Goal: Check status: Check status

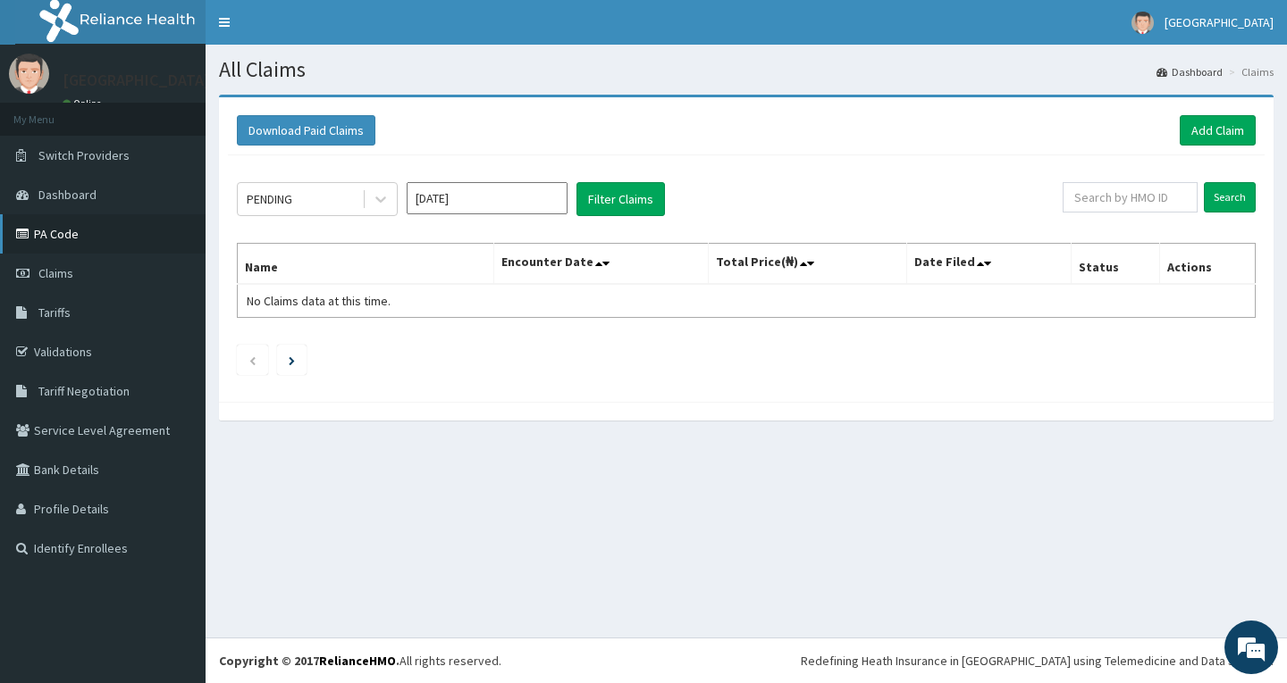
click at [145, 231] on link "PA Code" at bounding box center [102, 233] width 205 height 39
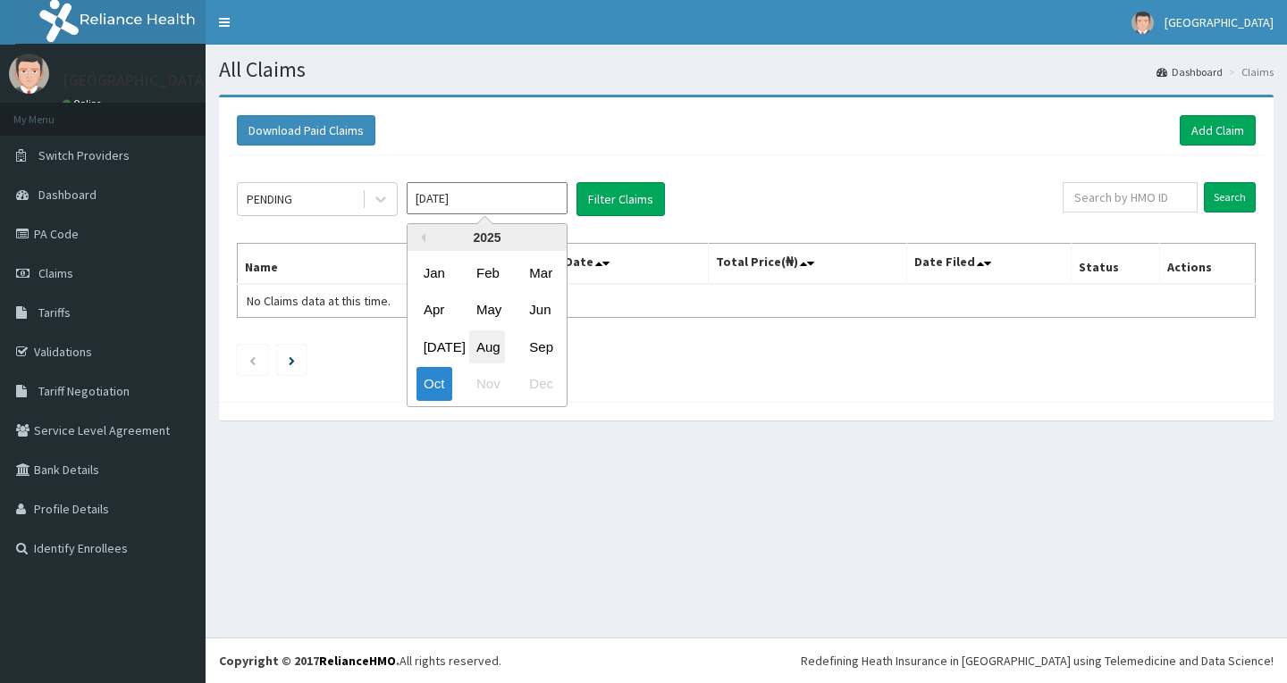
click at [489, 331] on div "Aug" at bounding box center [487, 347] width 36 height 33
type input "Aug 2025"
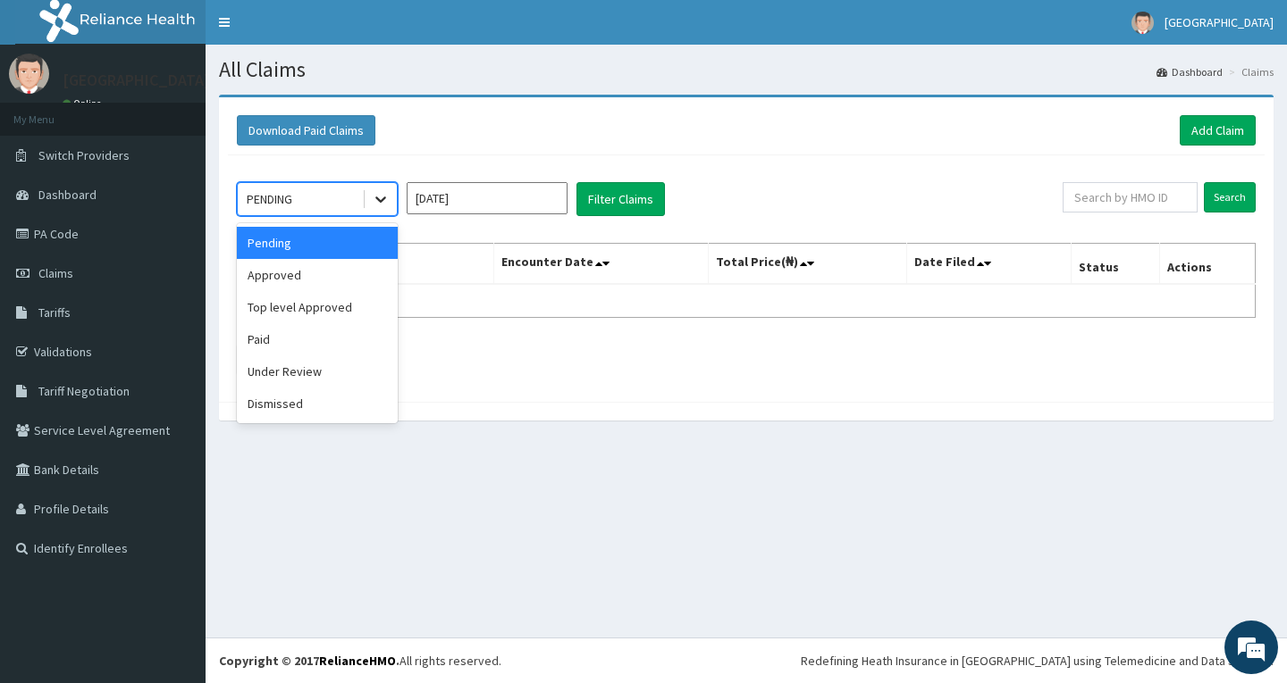
click at [377, 207] on icon at bounding box center [381, 199] width 18 height 18
click at [306, 328] on div "Paid" at bounding box center [317, 339] width 161 height 32
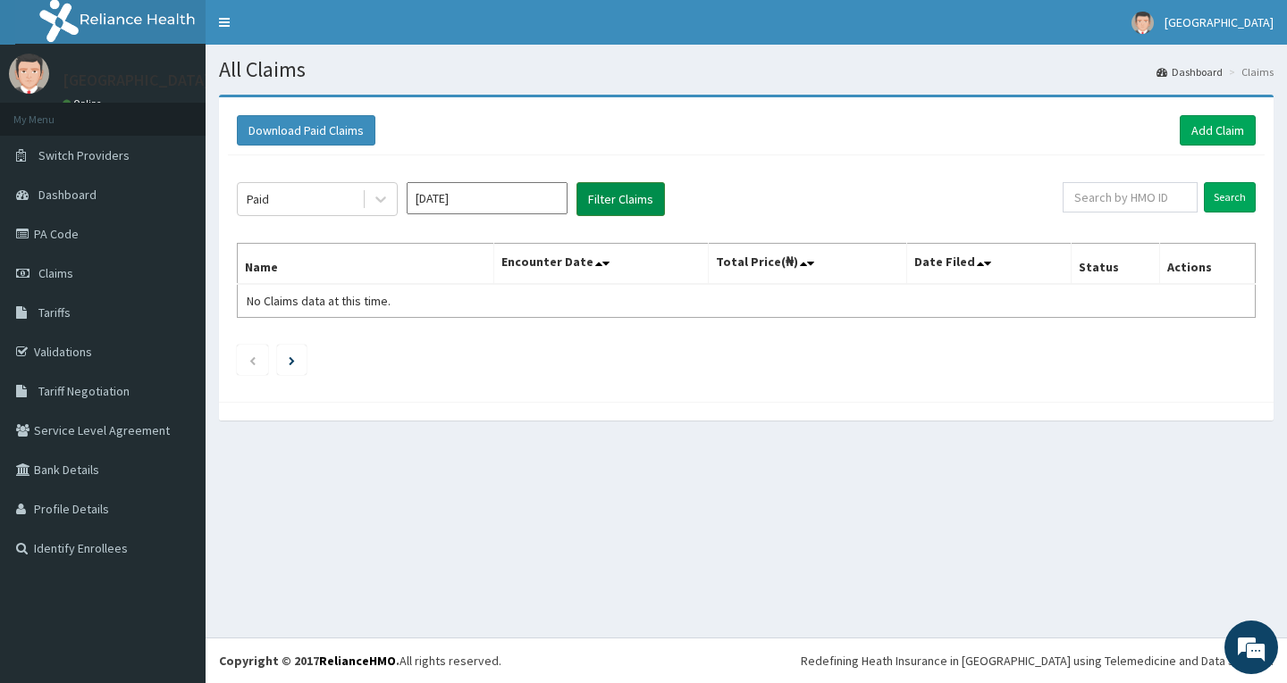
click at [628, 205] on button "Filter Claims" at bounding box center [620, 199] width 88 height 34
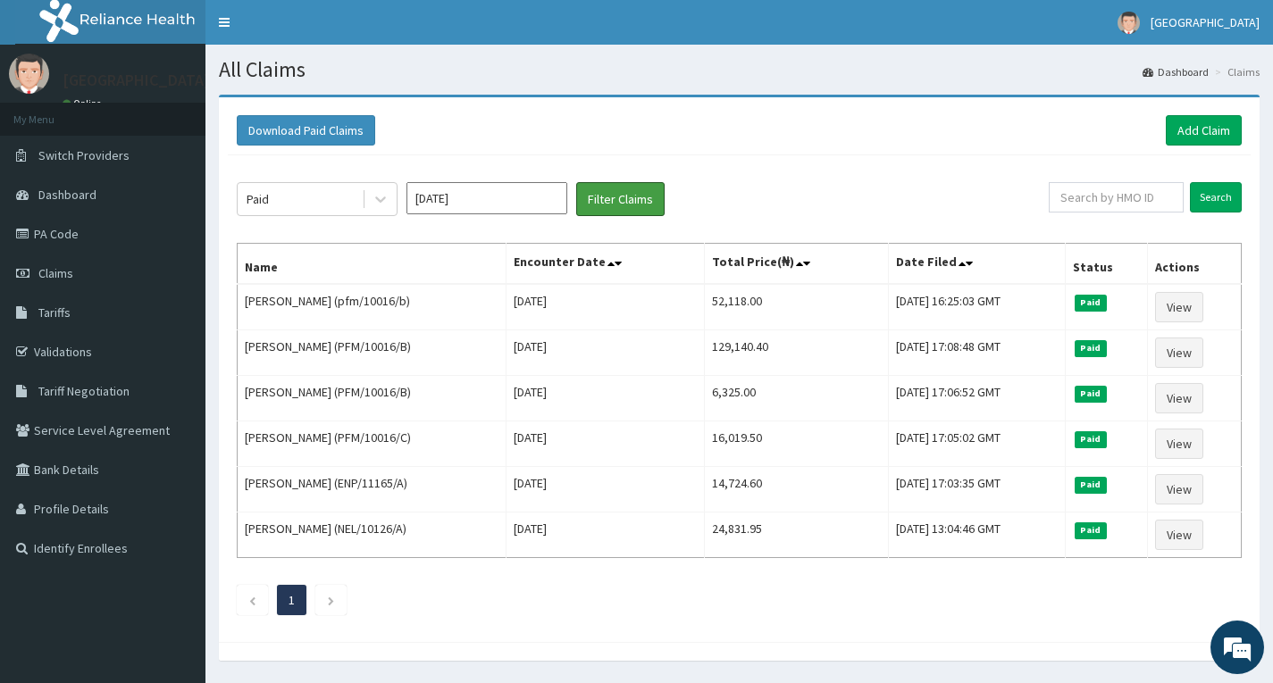
scroll to position [55, 0]
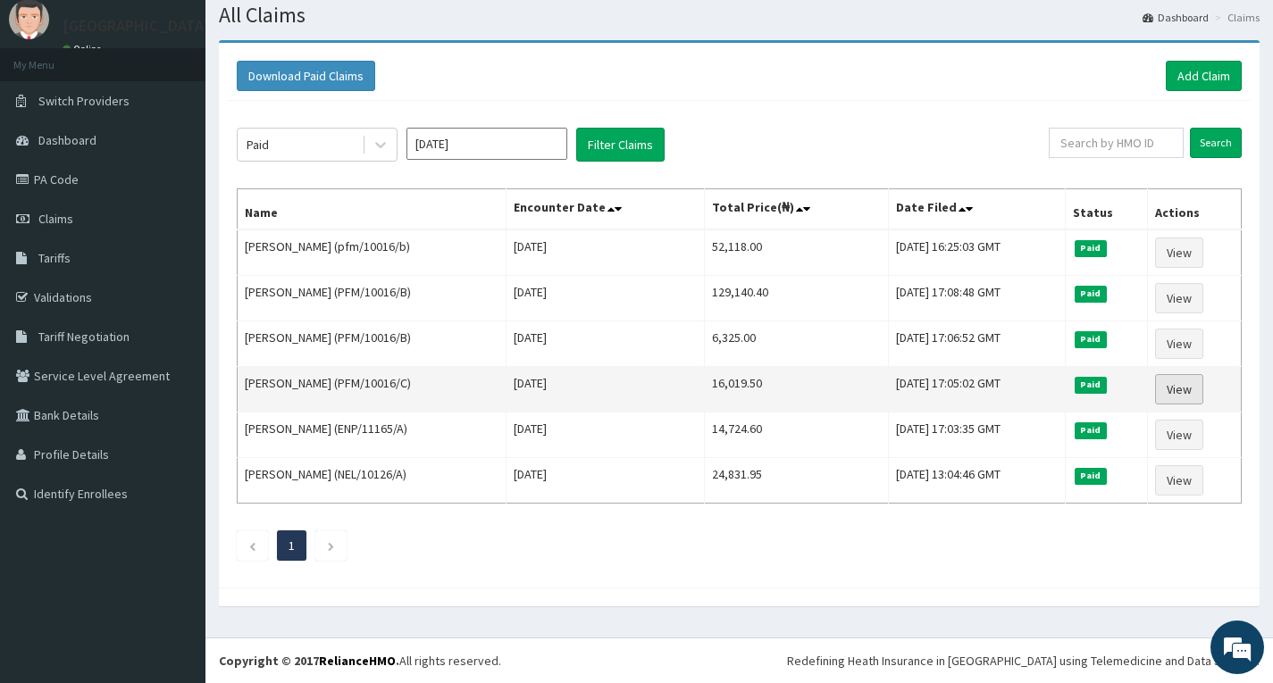
click at [1169, 387] on link "View" at bounding box center [1179, 389] width 48 height 30
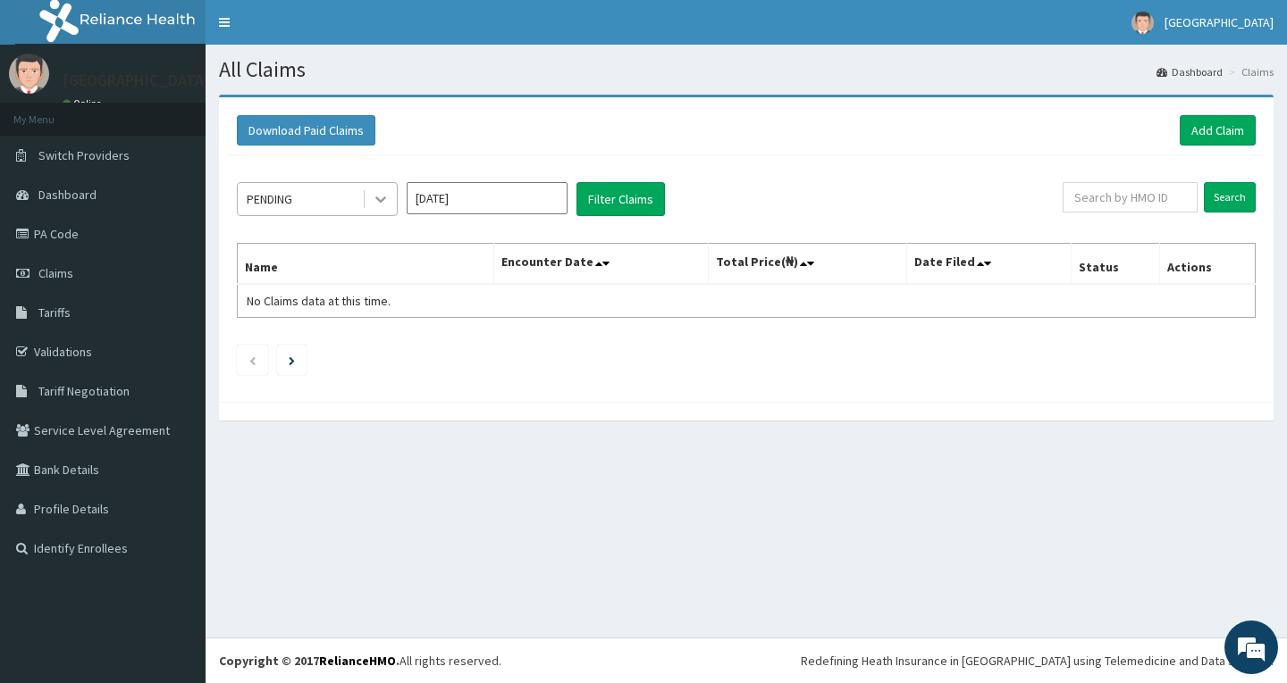
click at [371, 190] on div at bounding box center [381, 199] width 32 height 32
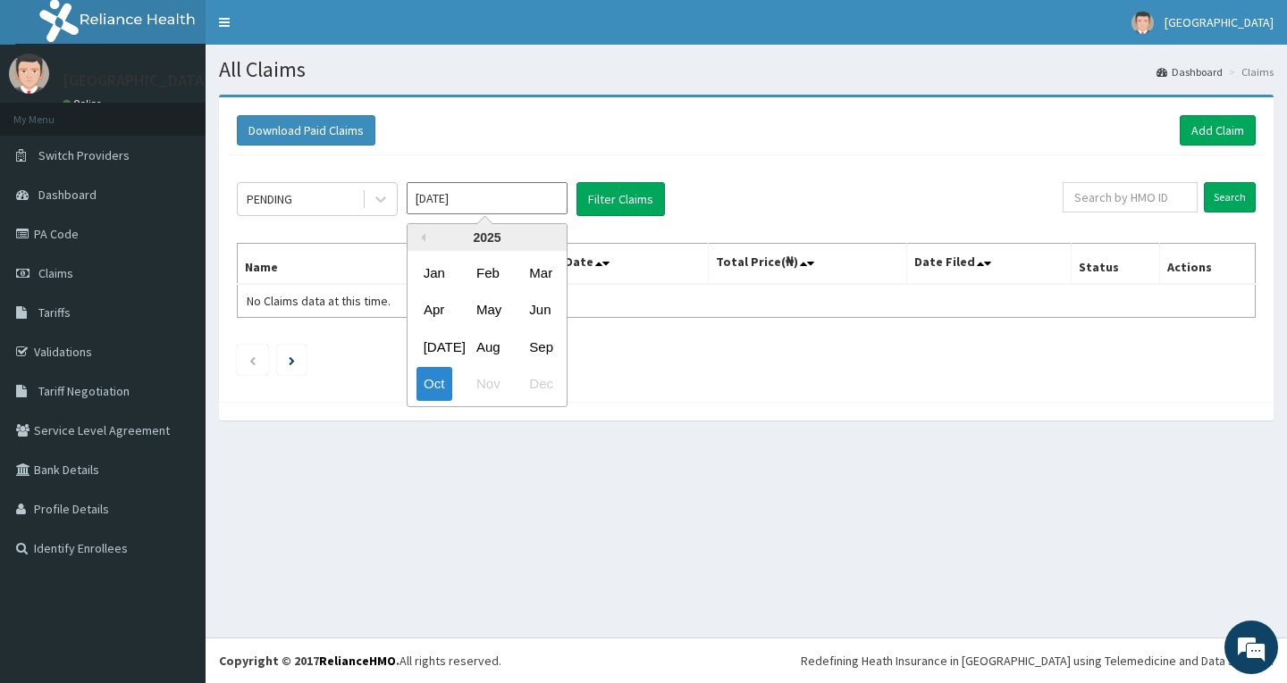
click at [482, 209] on input "[DATE]" at bounding box center [487, 198] width 161 height 32
click at [498, 331] on div "Aug" at bounding box center [487, 347] width 36 height 33
type input "Aug 2025"
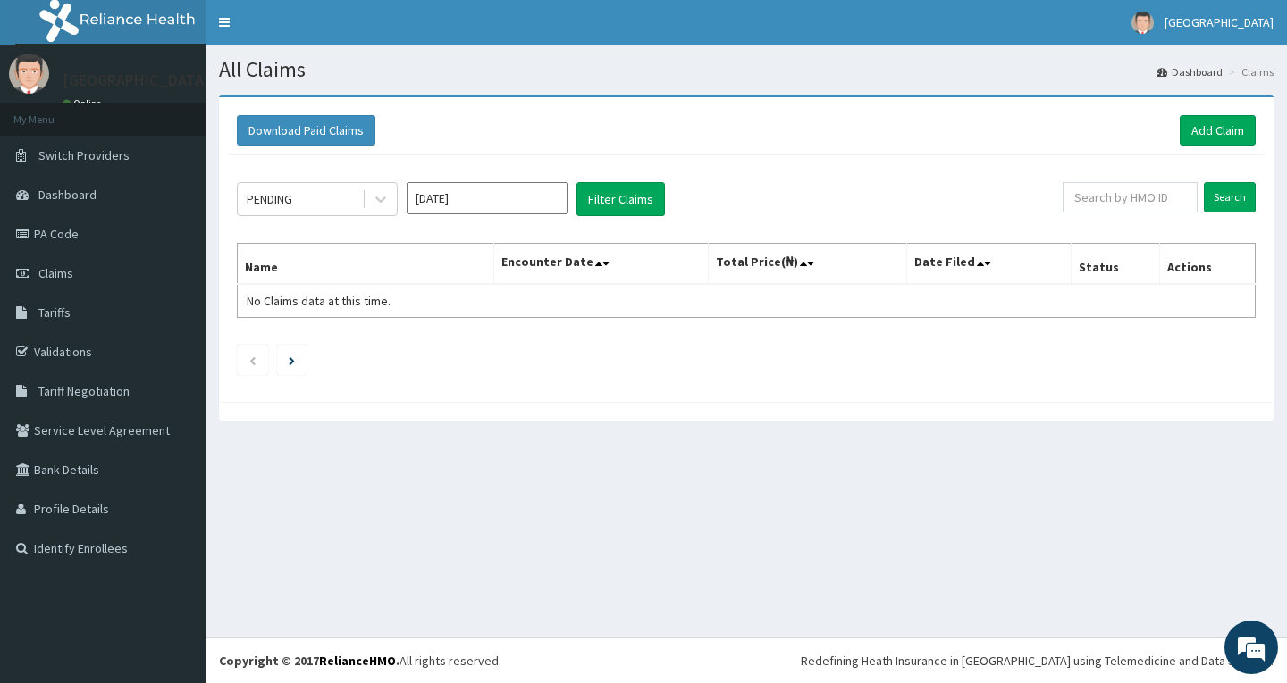
click at [613, 178] on div "PENDING Aug 2025 Filter Claims Search Name Encounter Date Total Price(₦) Date F…" at bounding box center [746, 274] width 1036 height 238
click at [596, 193] on button "Filter Claims" at bounding box center [620, 199] width 88 height 34
click at [590, 197] on button "Filter Claims" at bounding box center [620, 199] width 88 height 34
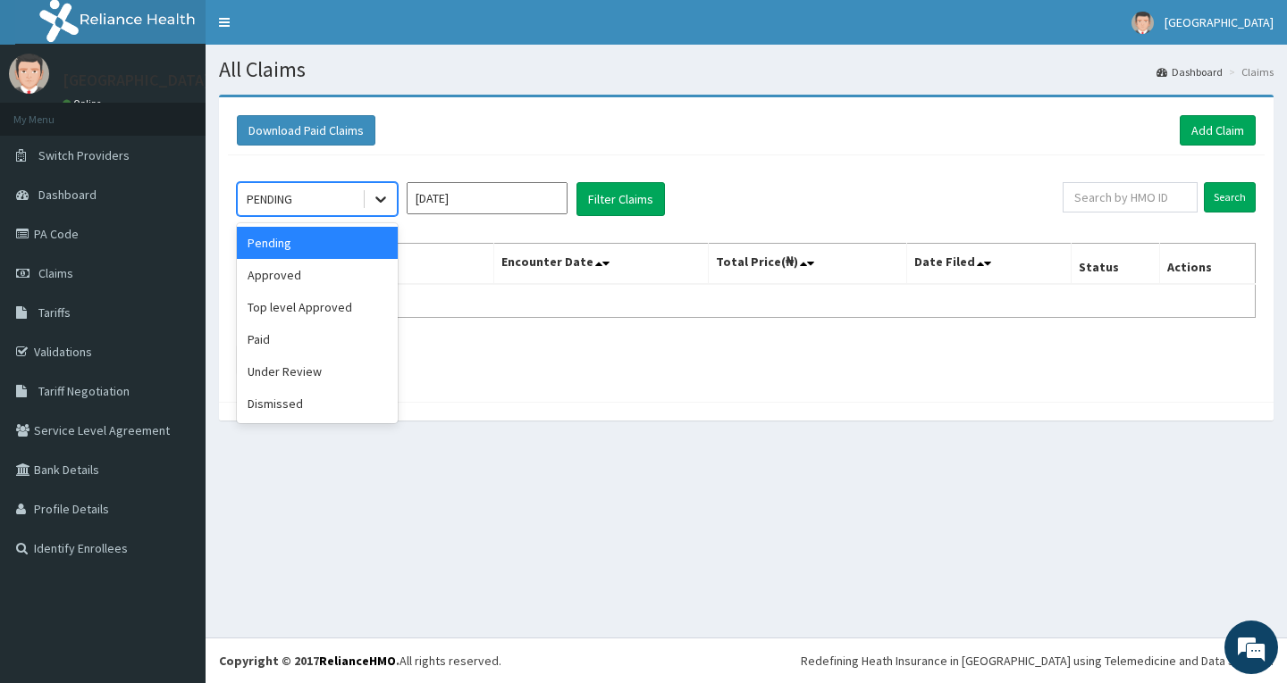
click at [371, 189] on div at bounding box center [381, 199] width 32 height 32
click at [323, 402] on div "Dismissed" at bounding box center [317, 404] width 161 height 32
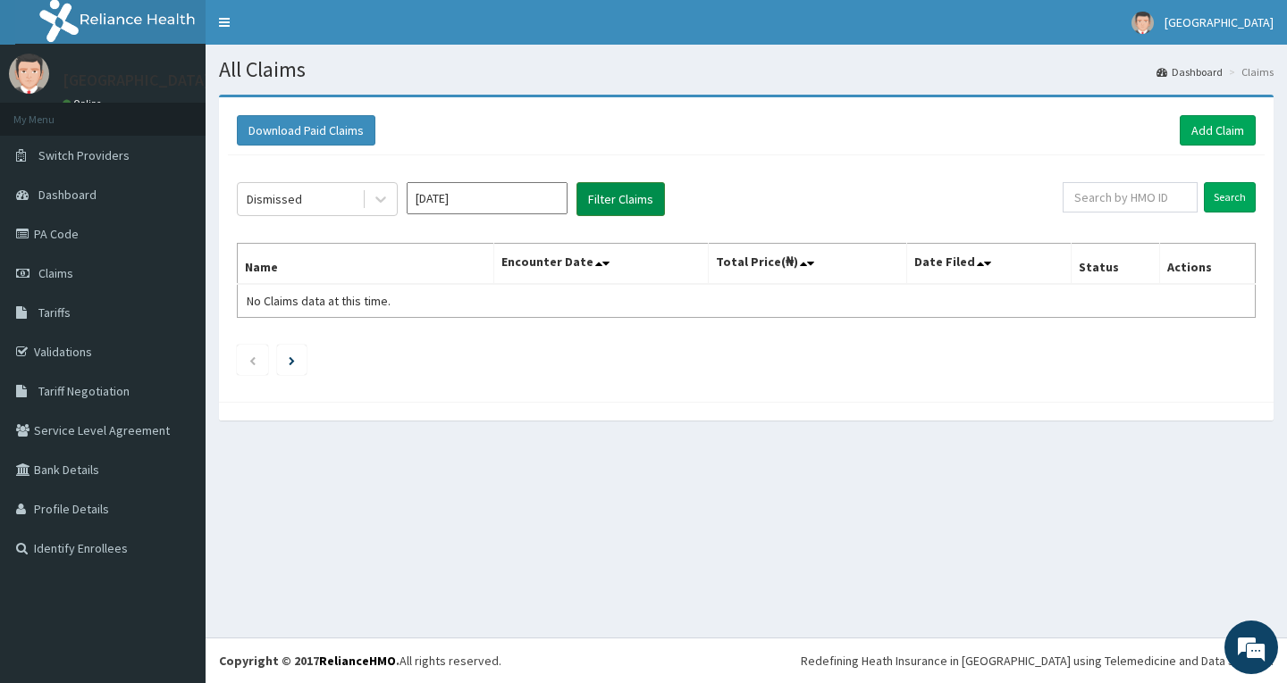
click at [611, 187] on button "Filter Claims" at bounding box center [620, 199] width 88 height 34
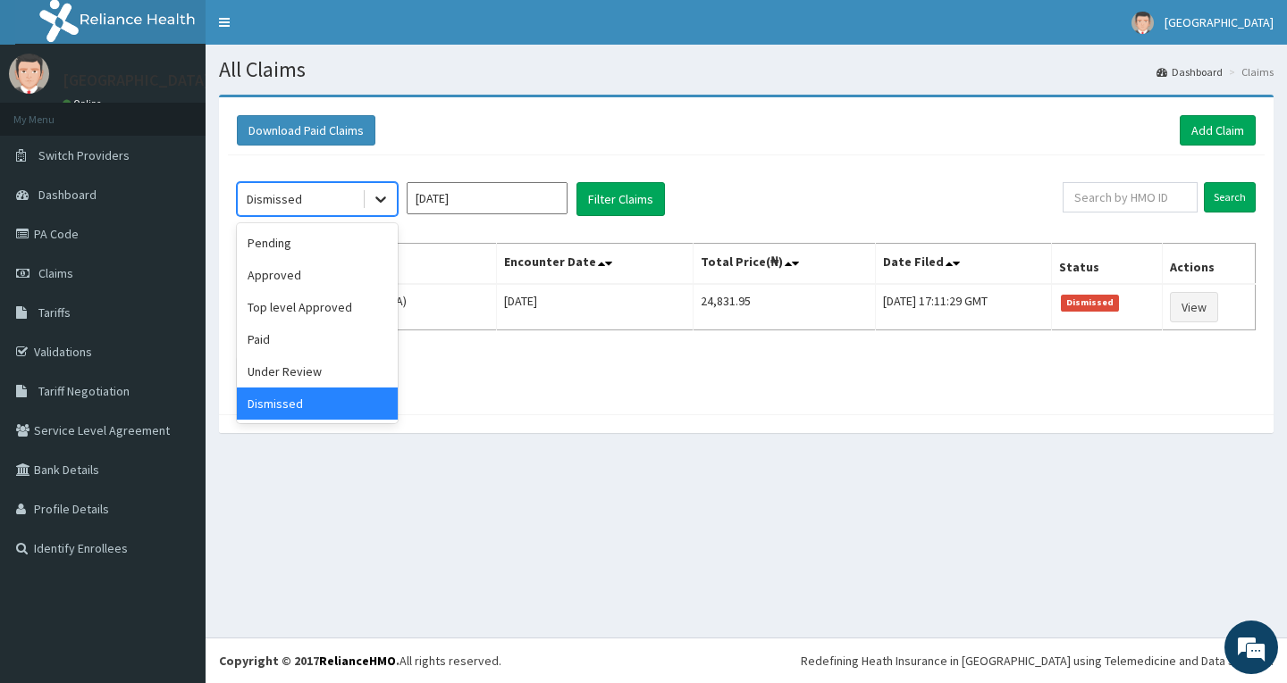
click at [373, 202] on icon at bounding box center [381, 199] width 18 height 18
click at [352, 363] on div "Under Review" at bounding box center [317, 372] width 161 height 32
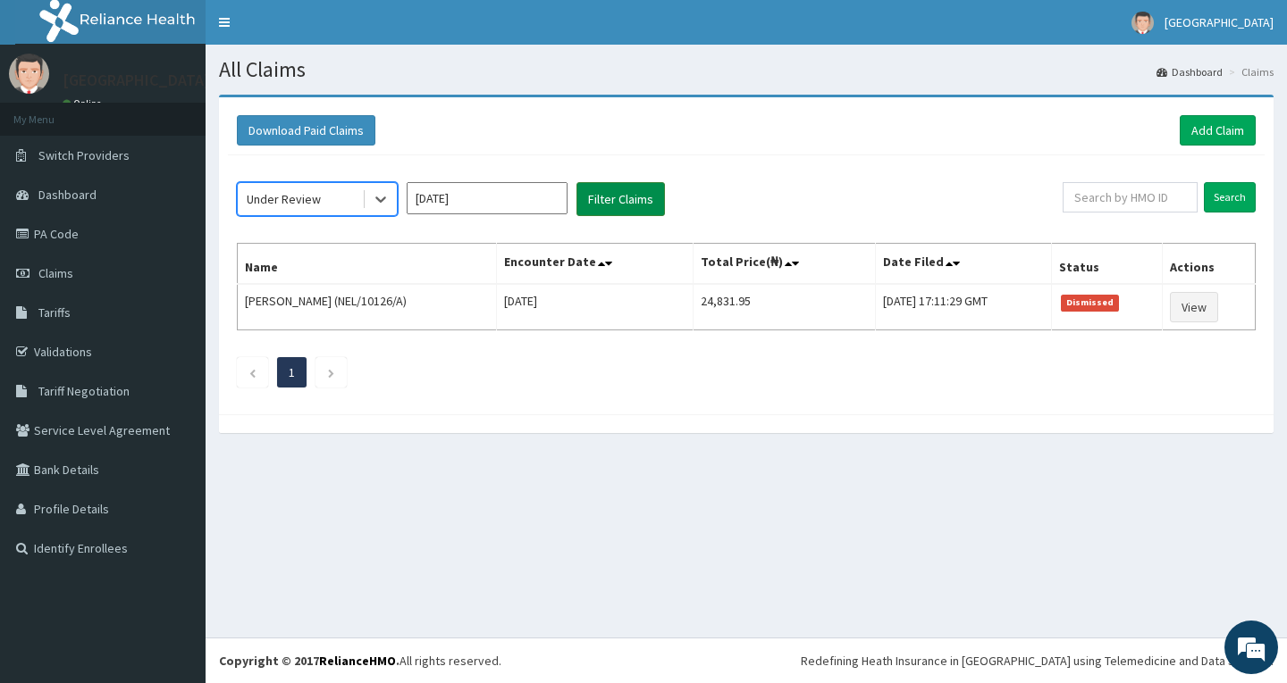
click at [642, 197] on button "Filter Claims" at bounding box center [620, 199] width 88 height 34
click at [638, 198] on button "Filter Claims" at bounding box center [620, 199] width 88 height 34
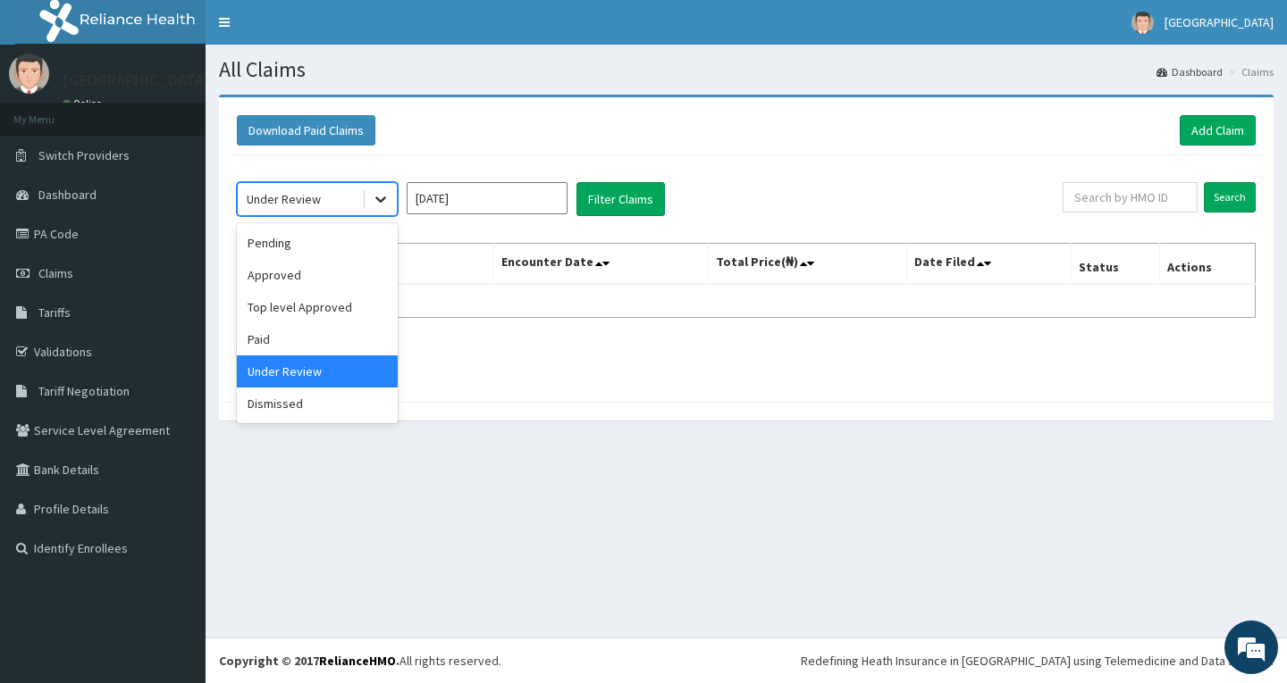
click at [380, 205] on icon at bounding box center [381, 199] width 18 height 18
click at [348, 245] on div "Pending" at bounding box center [317, 243] width 161 height 32
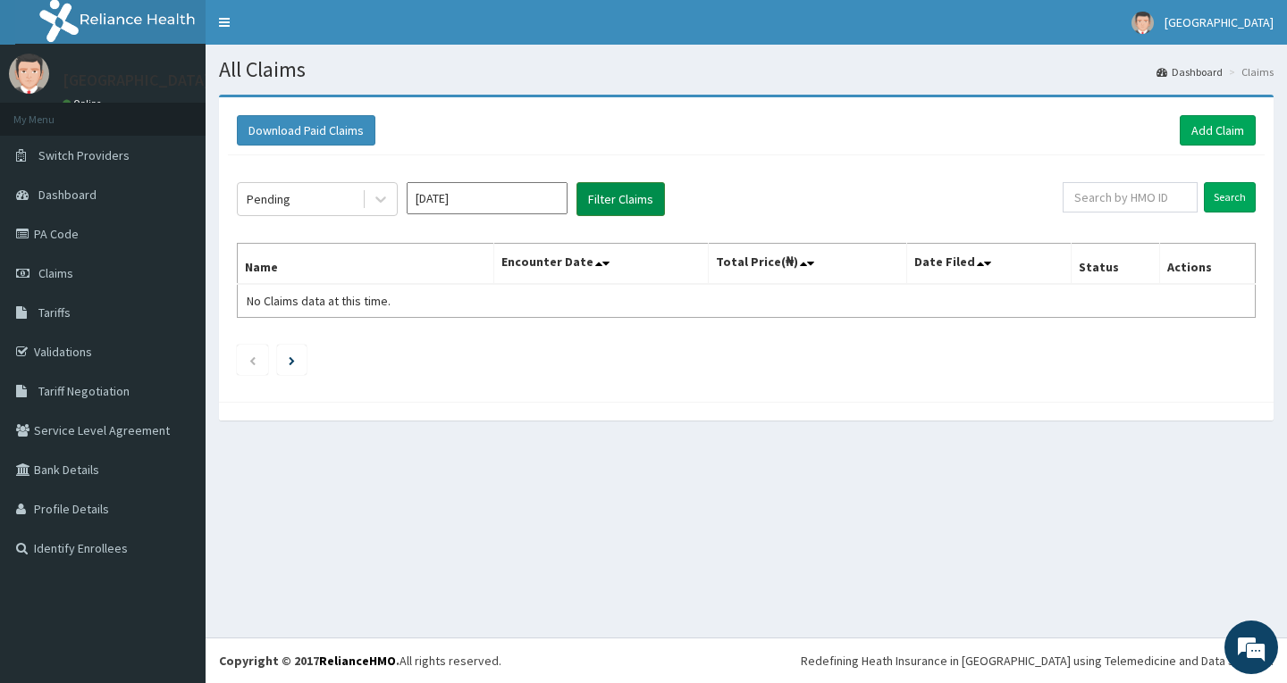
click at [630, 196] on button "Filter Claims" at bounding box center [620, 199] width 88 height 34
click at [72, 241] on link "PA Code" at bounding box center [102, 233] width 205 height 39
